Goal: Information Seeking & Learning: Find contact information

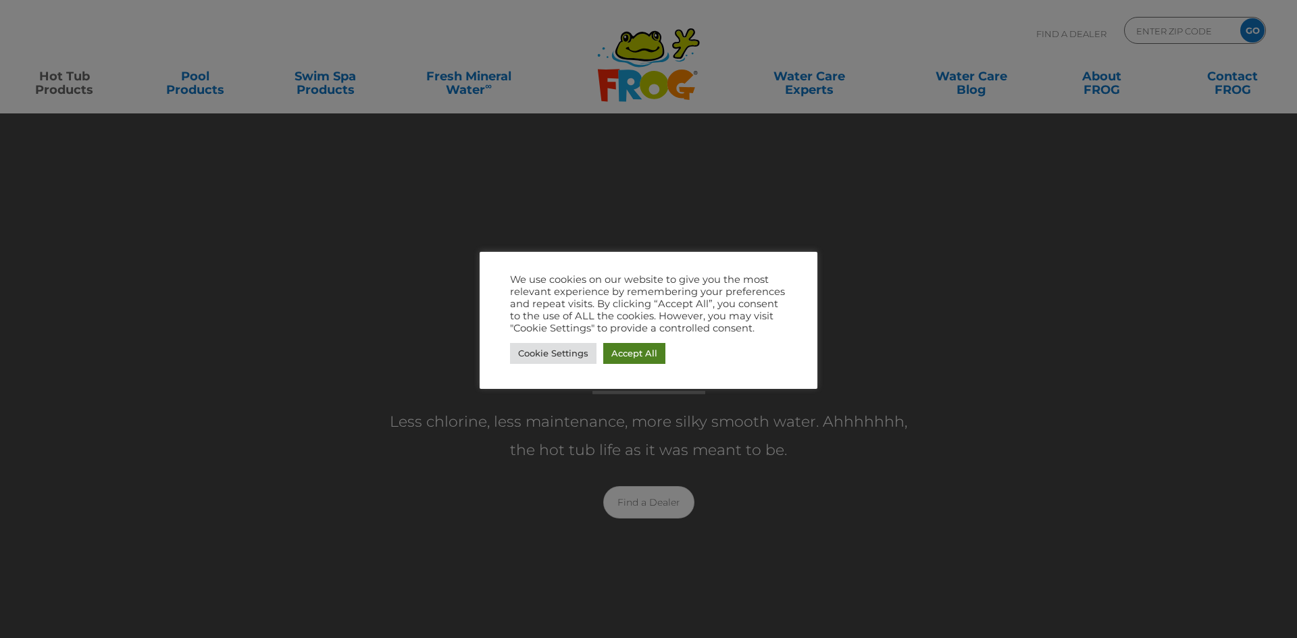
click at [650, 351] on link "Accept All" at bounding box center [634, 353] width 62 height 21
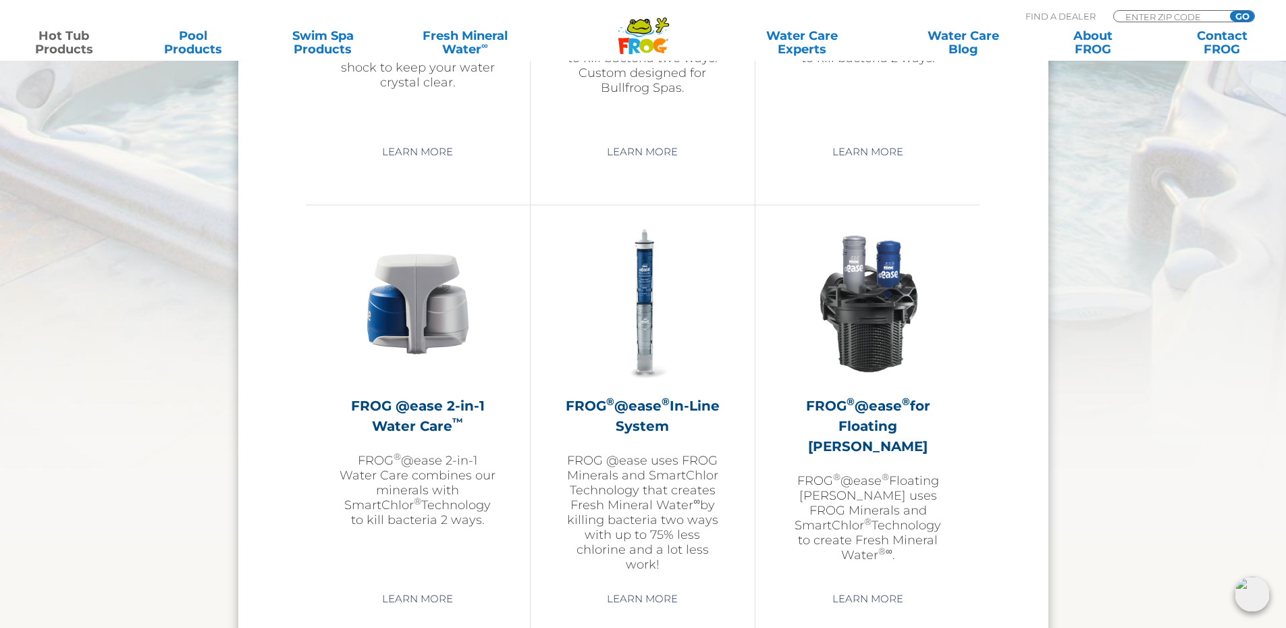
scroll to position [1891, 0]
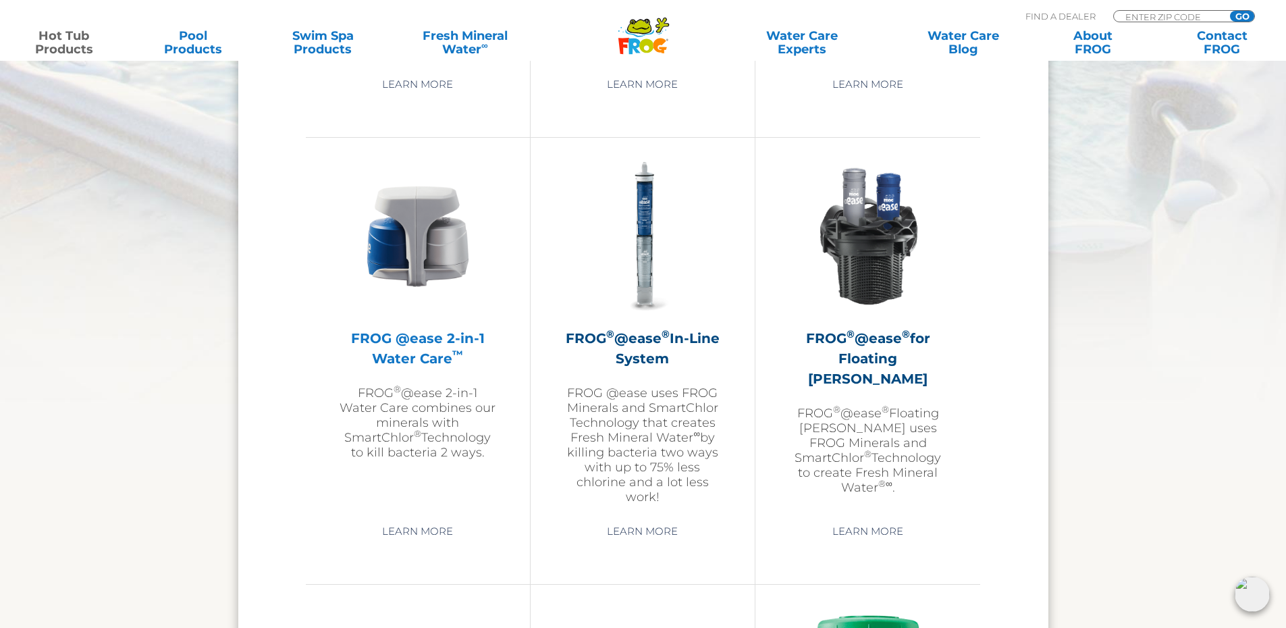
click at [407, 358] on h2 "FROG @ease 2-in-1 Water Care ™" at bounding box center [418, 348] width 157 height 41
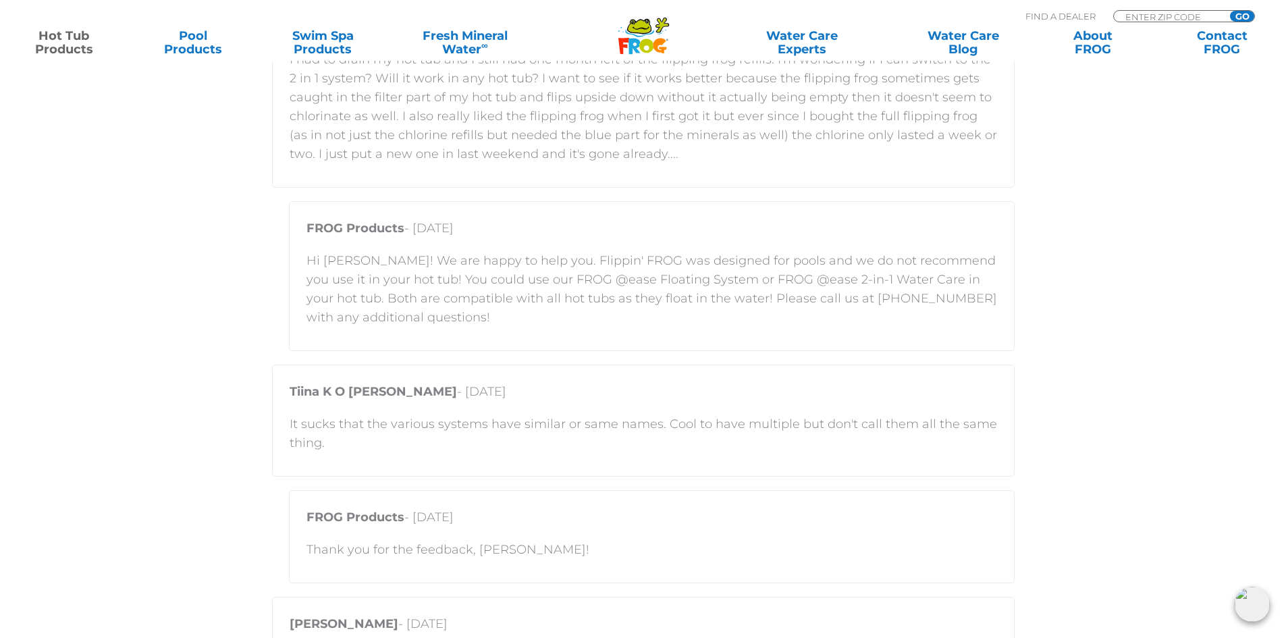
scroll to position [2093, 0]
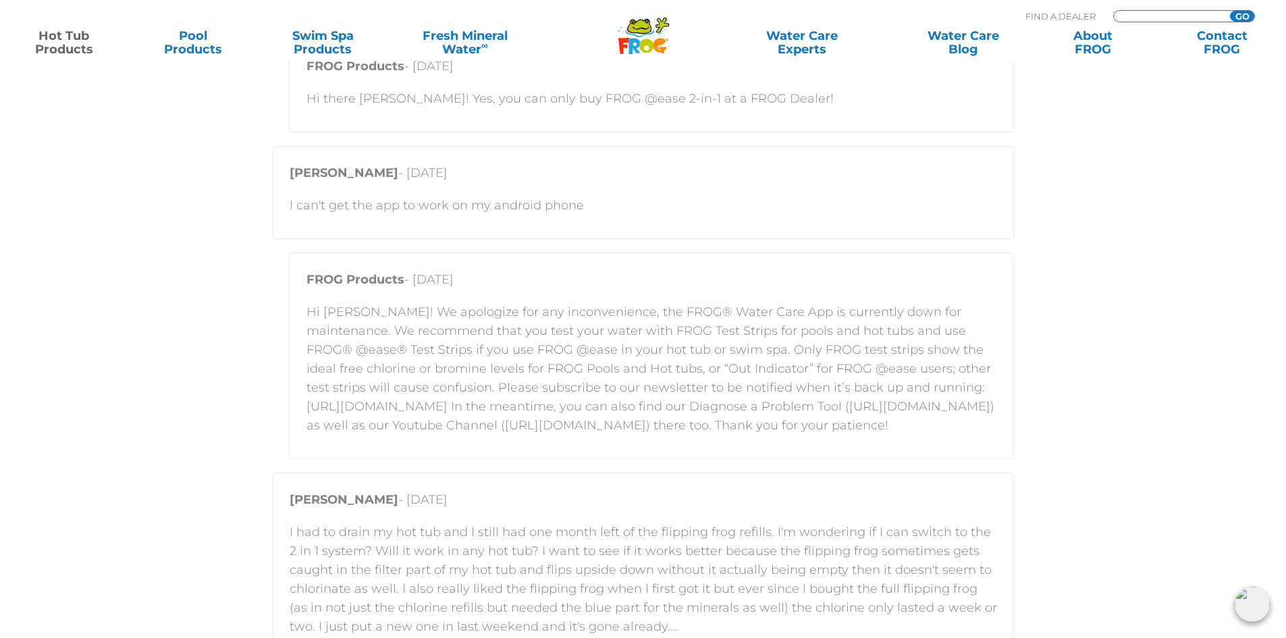
click at [1186, 16] on input "Zip Code Form" at bounding box center [1169, 16] width 91 height 11
type input "55356"
click at [1240, 17] on input "GO" at bounding box center [1242, 16] width 24 height 11
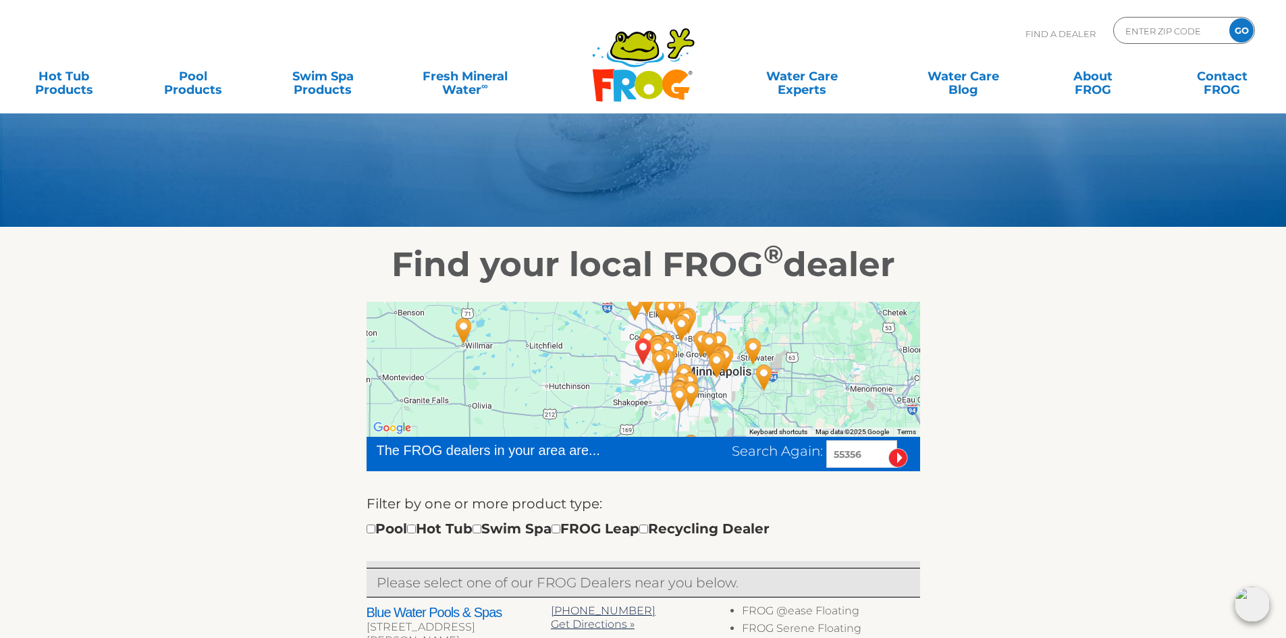
scroll to position [135, 0]
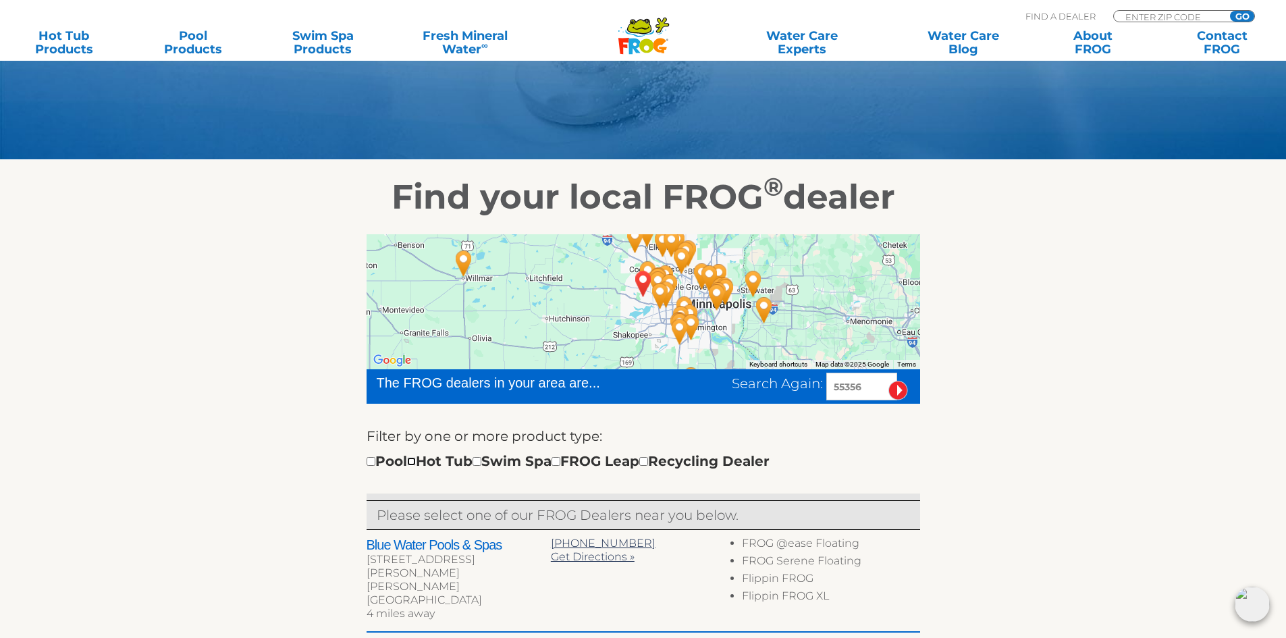
click at [416, 459] on input "checkbox" at bounding box center [411, 461] width 9 height 9
checkbox input "true"
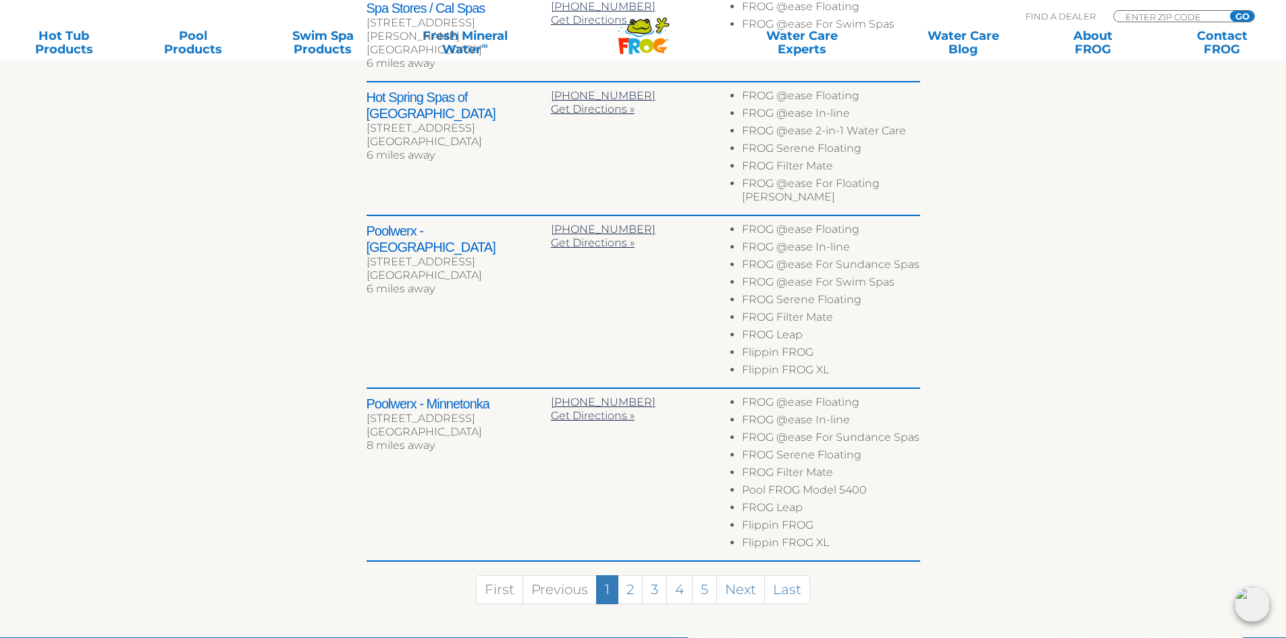
scroll to position [707, 0]
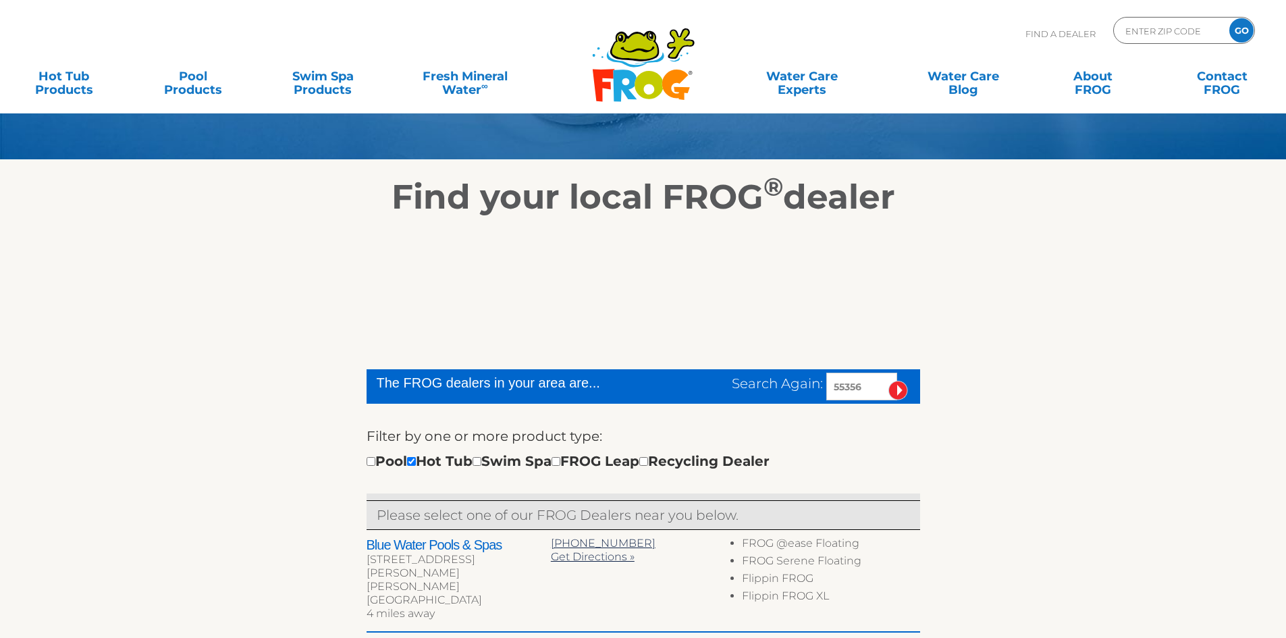
scroll to position [135, 0]
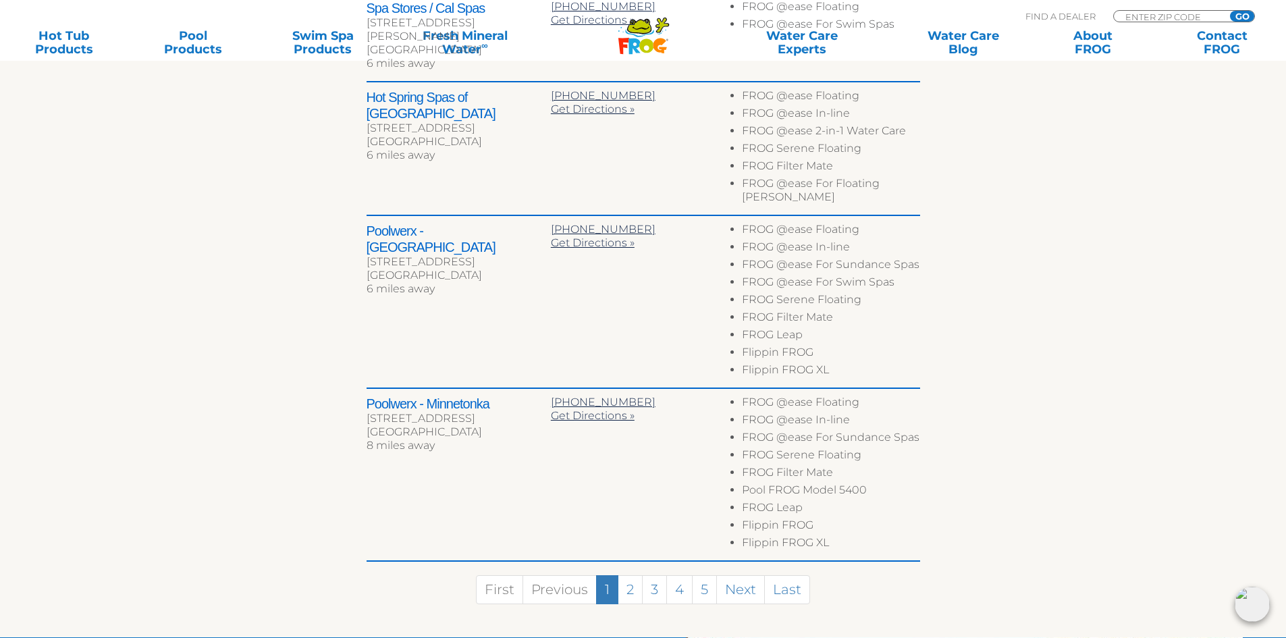
scroll to position [842, 0]
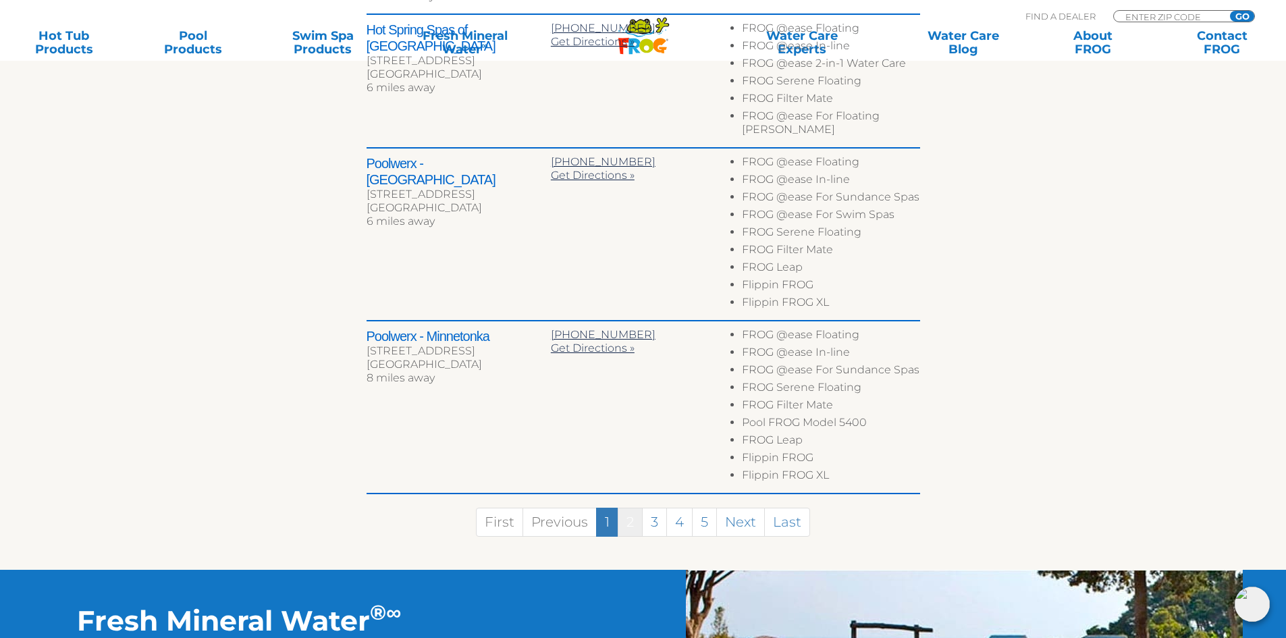
click at [636, 508] on link "2" at bounding box center [630, 522] width 25 height 29
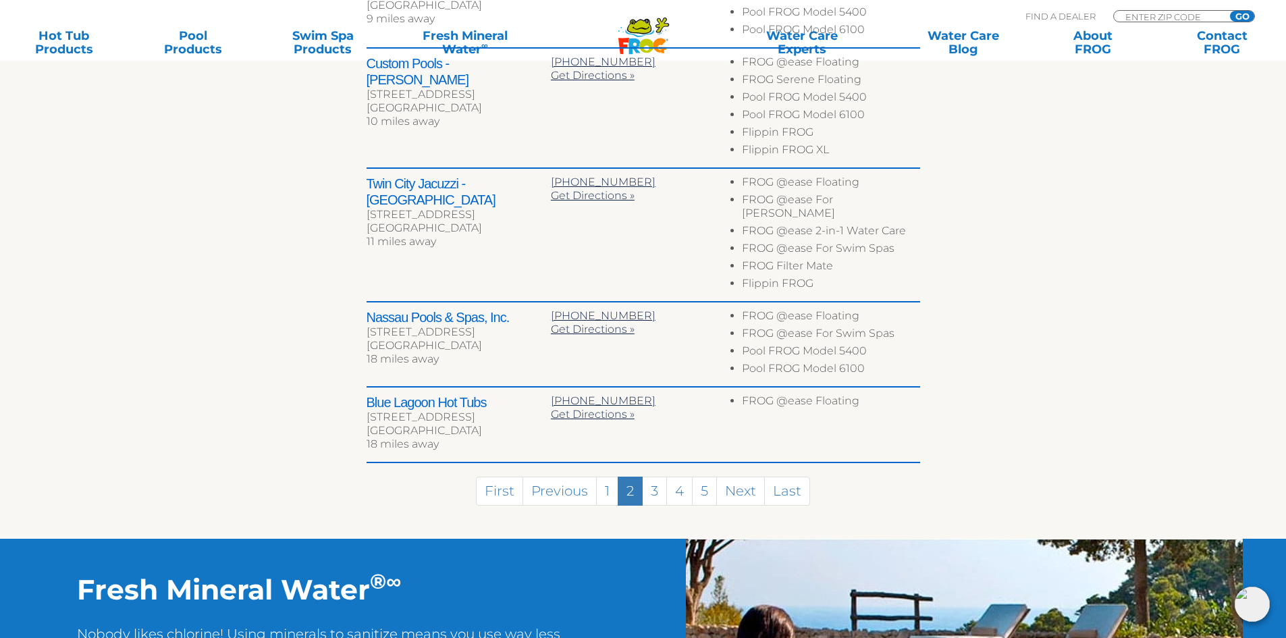
scroll to position [652, 0]
